Goal: Task Accomplishment & Management: Manage account settings

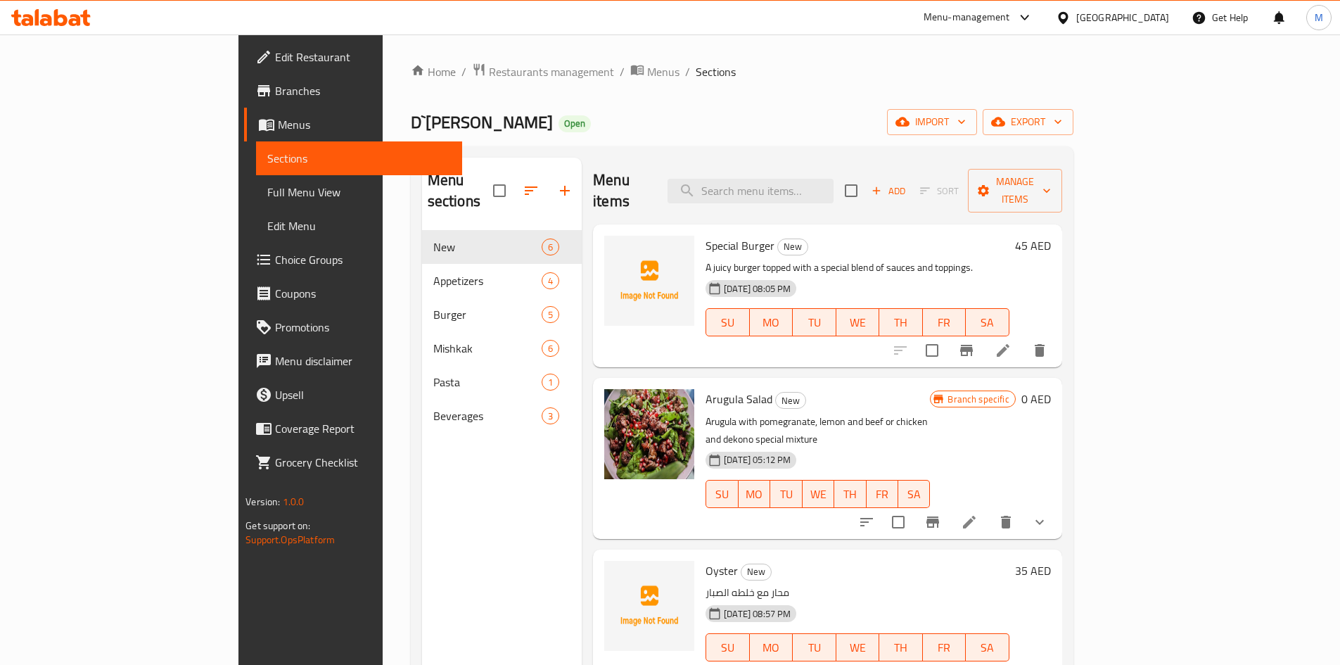
click at [971, 12] on div "Menu-management" at bounding box center [966, 17] width 86 height 17
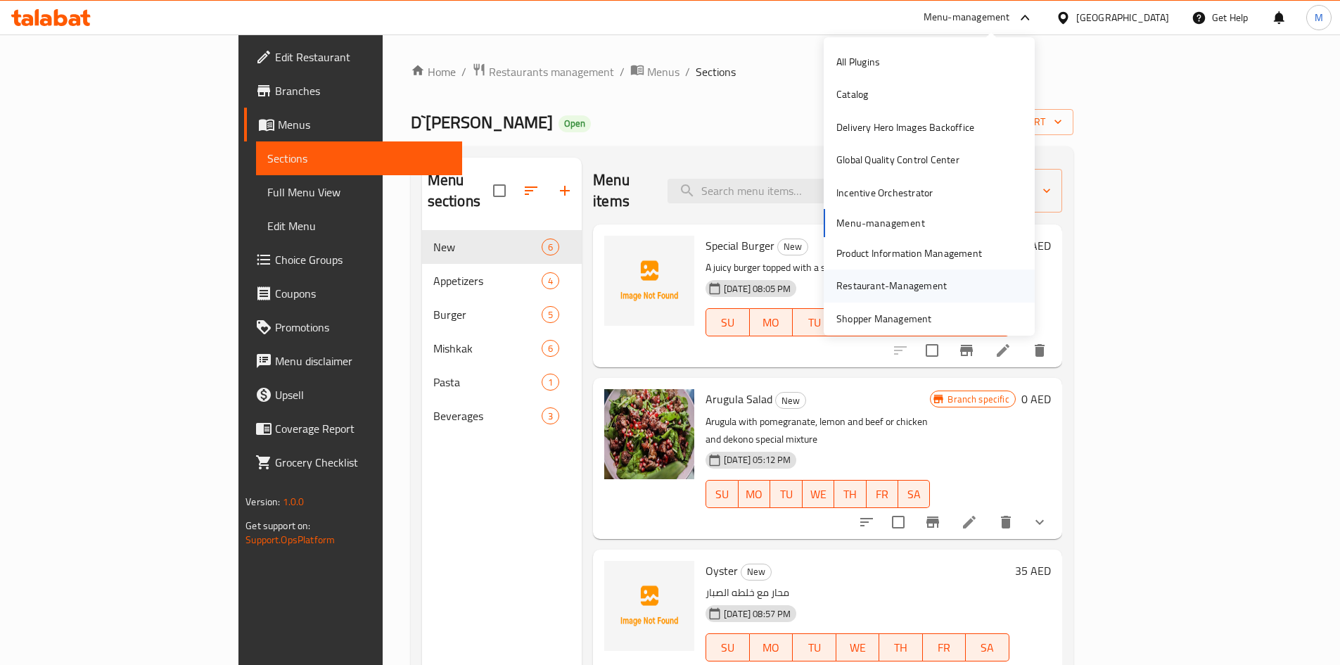
click at [883, 278] on div "Restaurant-Management" at bounding box center [891, 285] width 110 height 15
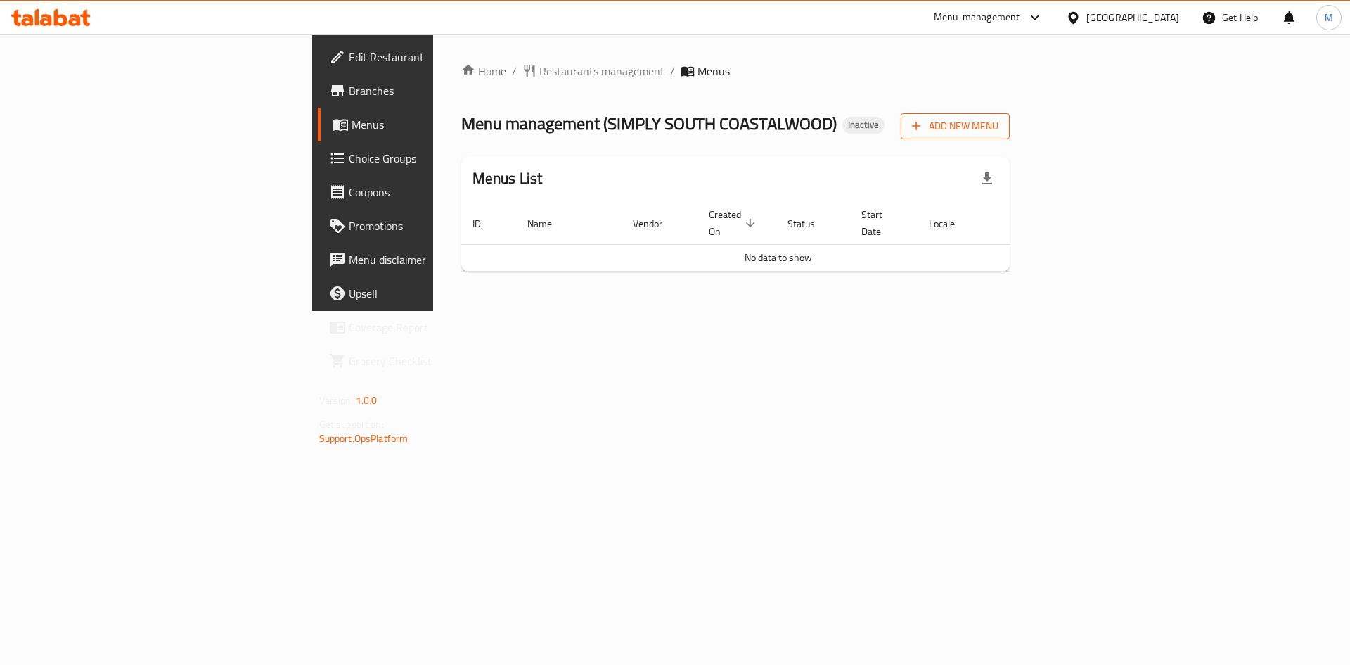
click at [999, 124] on span "Add New Menu" at bounding box center [955, 126] width 86 height 18
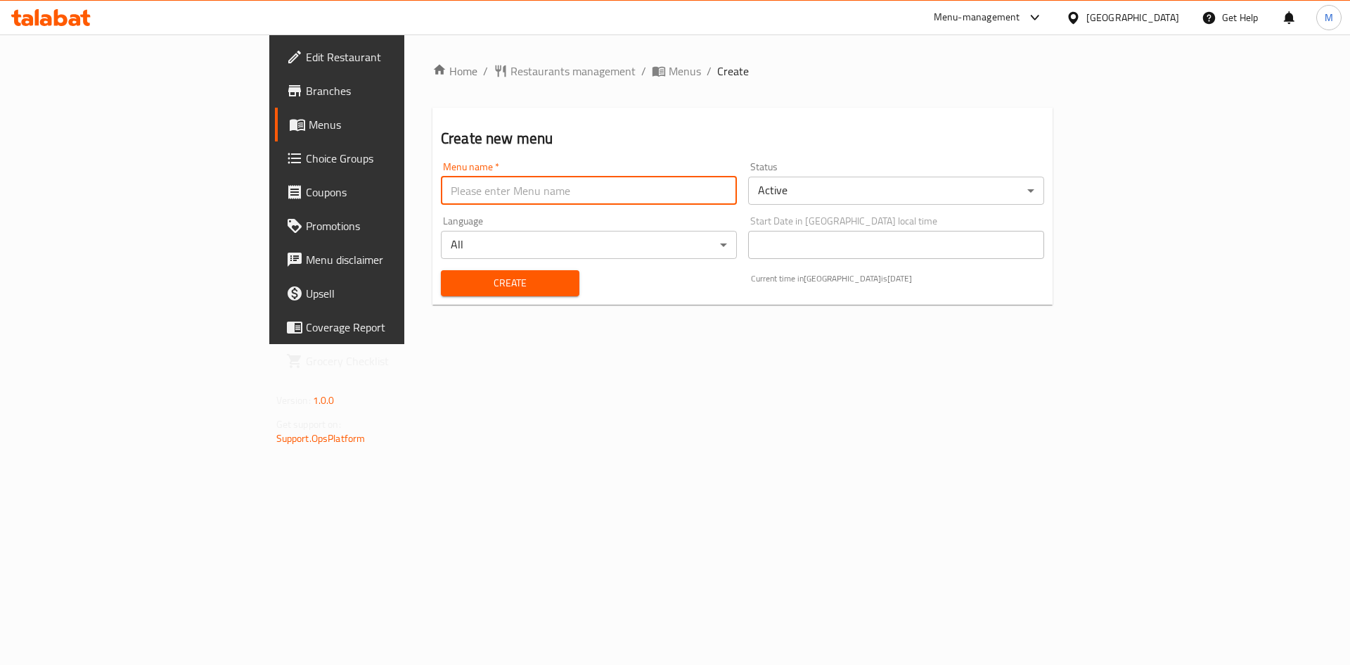
click at [504, 191] on input "text" at bounding box center [589, 191] width 296 height 28
type input "new"
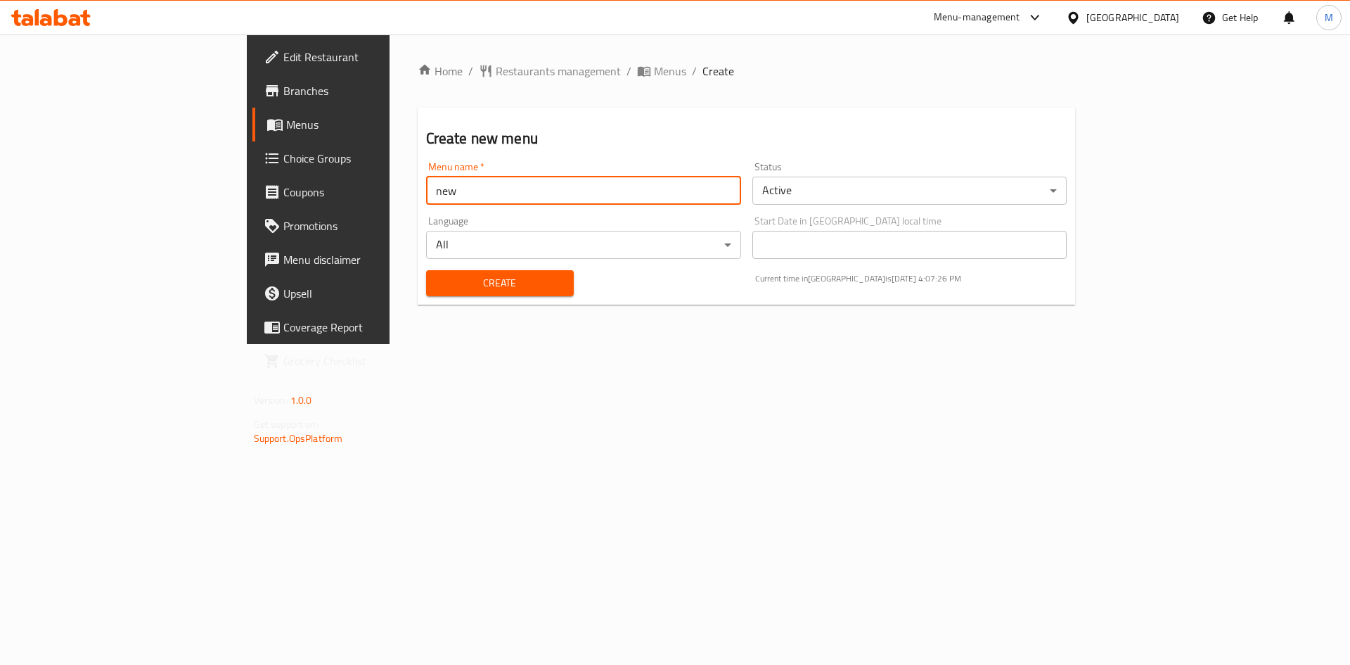
click at [426, 271] on button "Create" at bounding box center [500, 283] width 148 height 26
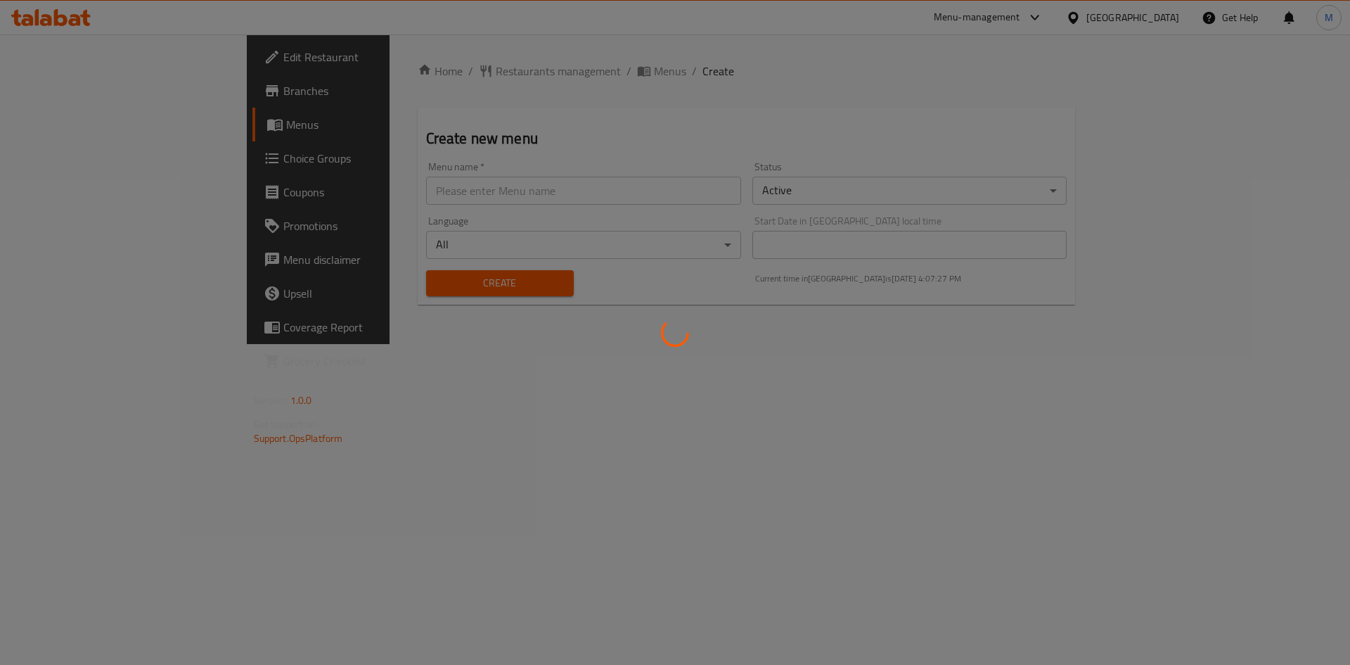
click at [500, 70] on div at bounding box center [675, 332] width 1350 height 665
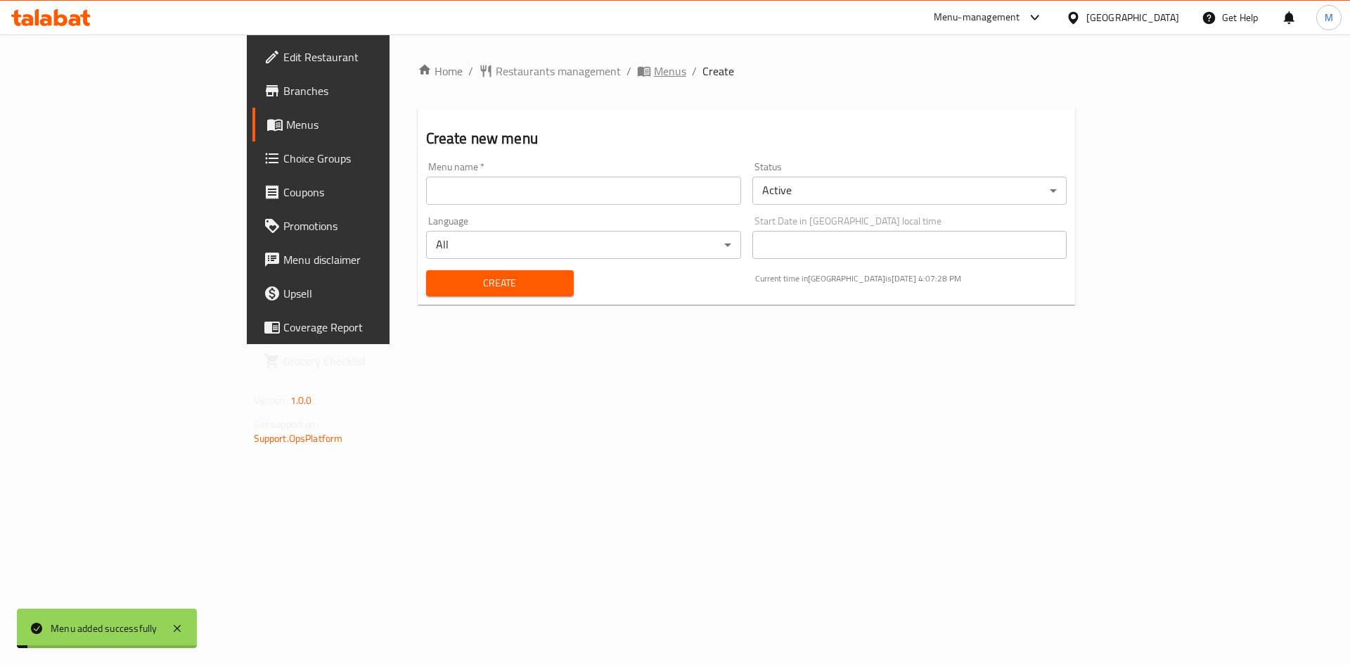
click at [654, 70] on span "Menus" at bounding box center [670, 71] width 32 height 17
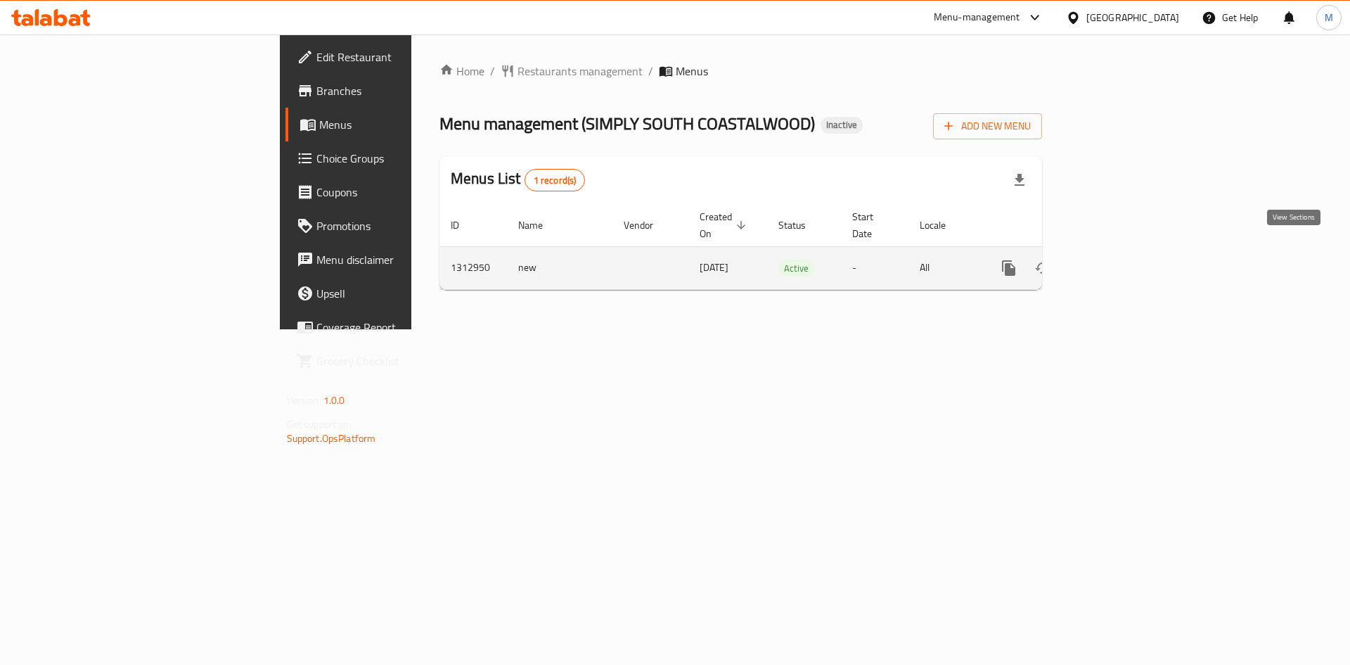
click at [1119, 259] on icon "enhanced table" at bounding box center [1110, 267] width 17 height 17
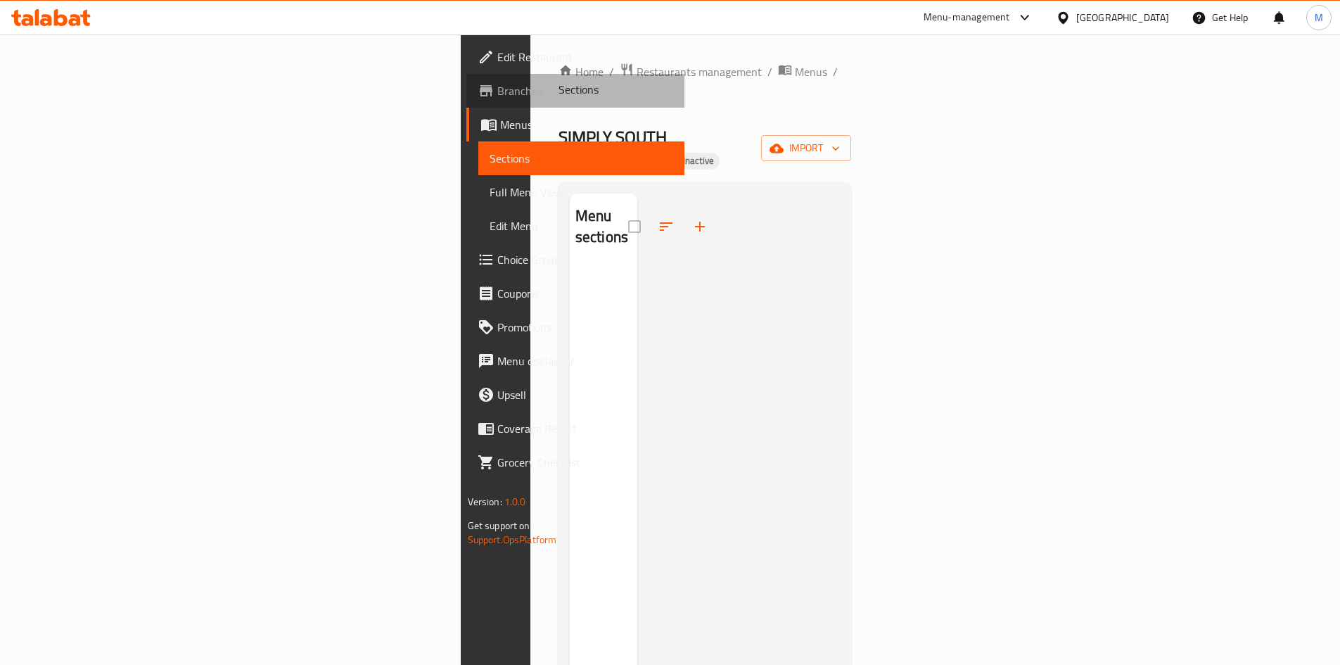
click at [497, 96] on span "Branches" at bounding box center [585, 90] width 176 height 17
